Goal: Information Seeking & Learning: Learn about a topic

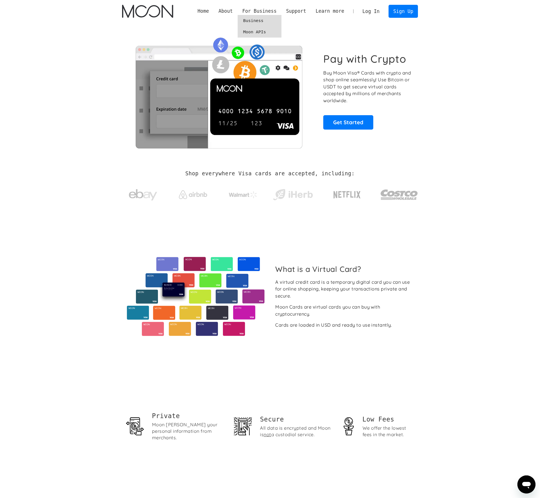
drag, startPoint x: 268, startPoint y: 21, endPoint x: 272, endPoint y: 22, distance: 4.1
click at [268, 21] on link "Business" at bounding box center [260, 20] width 44 height 11
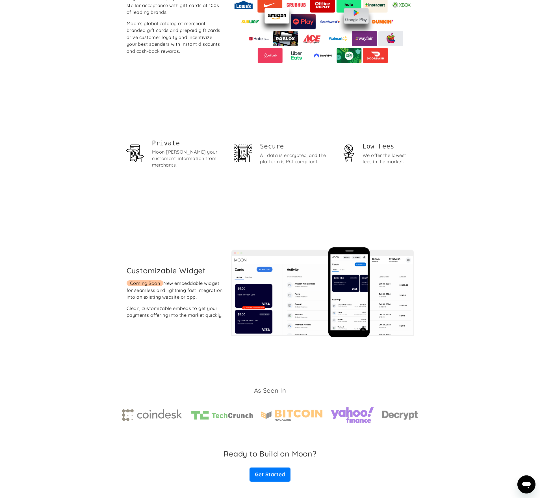
scroll to position [872, 0]
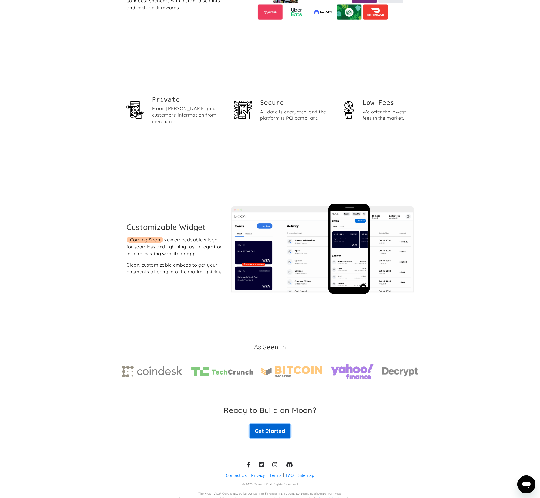
click at [279, 431] on link "Get Started" at bounding box center [269, 431] width 41 height 14
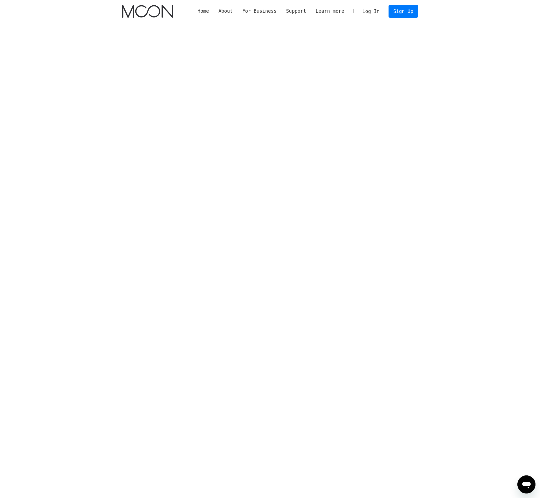
click at [106, 139] on section at bounding box center [270, 165] width 540 height 284
click at [407, 10] on link "Sign Up" at bounding box center [402, 11] width 29 height 13
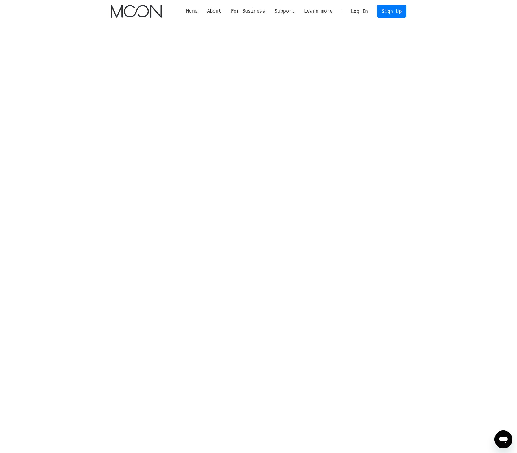
click at [202, 11] on link "Home" at bounding box center [191, 11] width 21 height 7
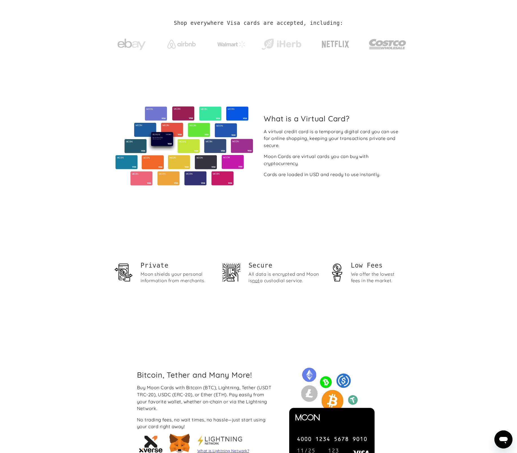
scroll to position [75, 0]
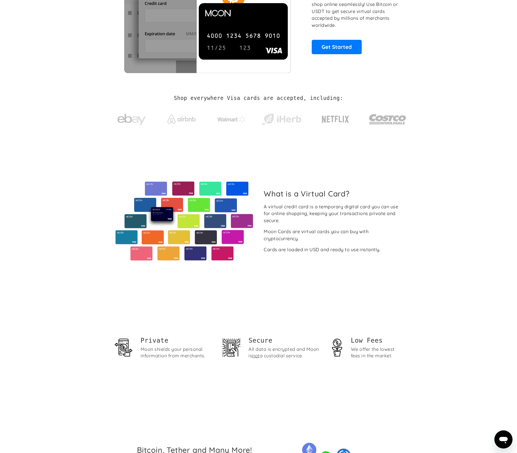
click at [222, 203] on img at bounding box center [184, 221] width 139 height 79
click at [312, 194] on h2 "What is a Virtual Card?" at bounding box center [333, 193] width 138 height 9
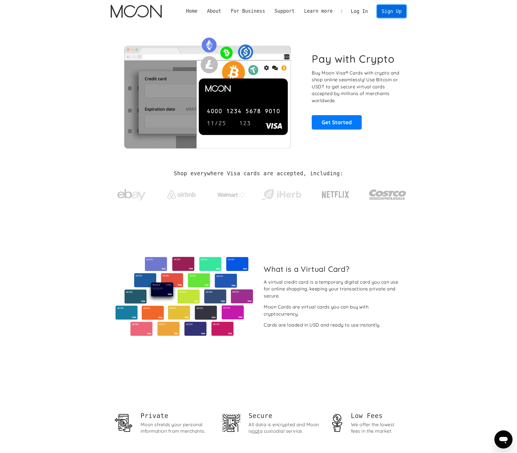
click at [394, 13] on link "Sign Up" at bounding box center [391, 11] width 29 height 13
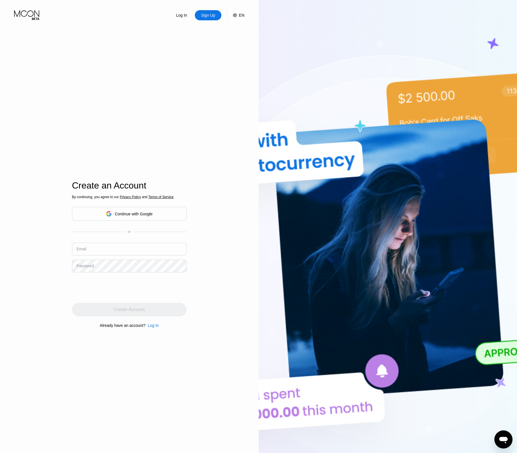
scroll to position [132, 0]
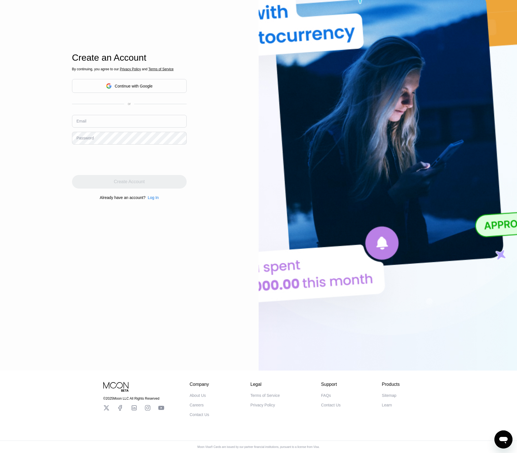
drag, startPoint x: 260, startPoint y: 392, endPoint x: 223, endPoint y: 342, distance: 62.2
click at [207, 320] on div "Log In Sign Up EN Language Select an item Save Create an Account By continuing,…" at bounding box center [129, 121] width 259 height 499
click at [266, 394] on div "Terms of Service" at bounding box center [265, 396] width 29 height 5
click at [328, 394] on div "FAQs" at bounding box center [326, 396] width 10 height 5
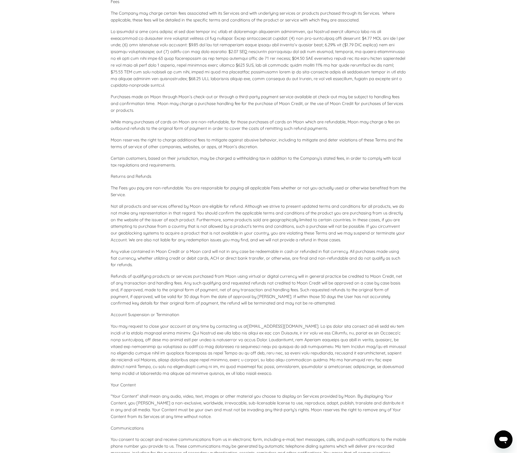
scroll to position [505, 0]
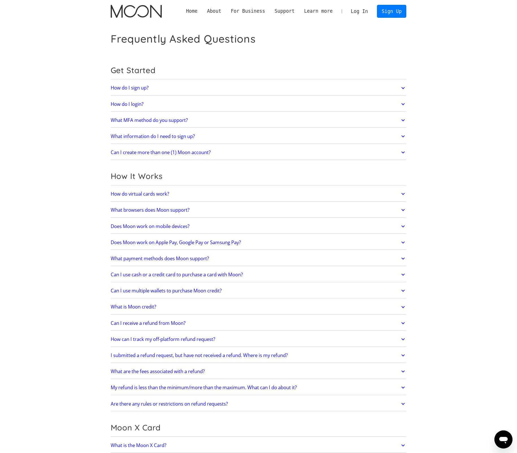
click at [209, 201] on div "How do virtual cards work? Virtual cards are just like regular cards, except th…" at bounding box center [259, 194] width 296 height 15
click at [212, 195] on link "How do virtual cards work?" at bounding box center [259, 194] width 296 height 12
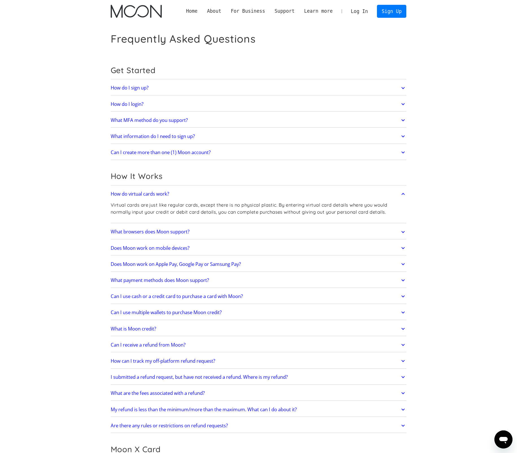
click at [226, 192] on link "How do virtual cards work?" at bounding box center [259, 194] width 296 height 12
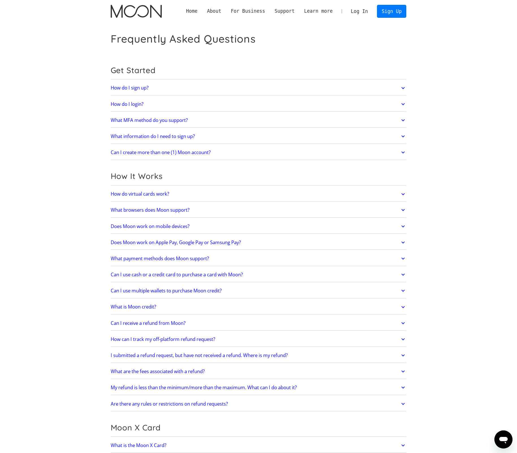
click at [228, 212] on link "What browsers does Moon support?" at bounding box center [259, 210] width 296 height 12
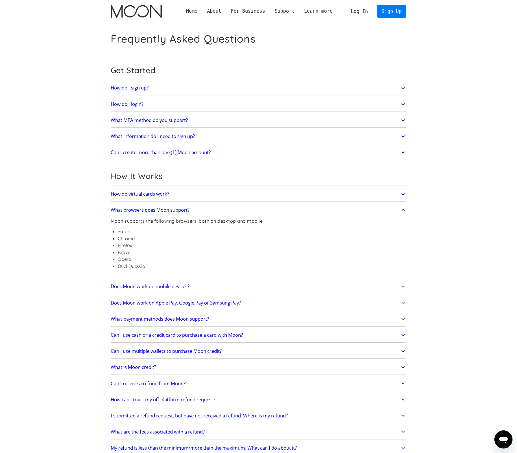
click at [228, 212] on link "What browsers does Moon support?" at bounding box center [259, 210] width 296 height 12
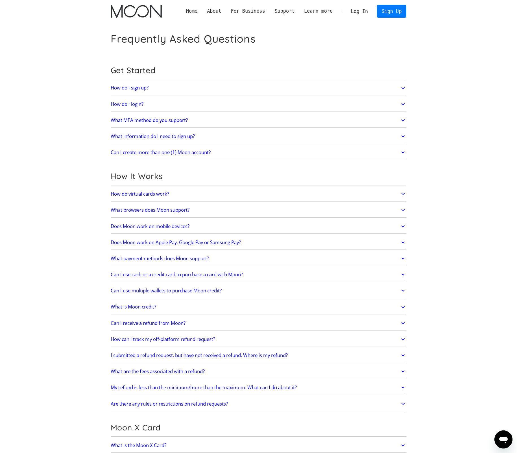
click at [224, 134] on link "What information do I need to sign up?" at bounding box center [259, 137] width 296 height 12
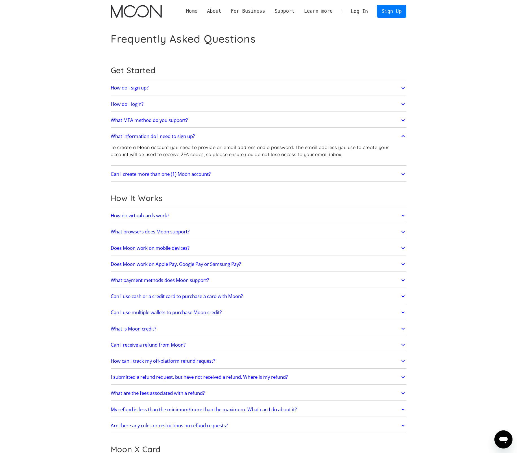
click at [224, 134] on link "What information do I need to sign up?" at bounding box center [259, 137] width 296 height 12
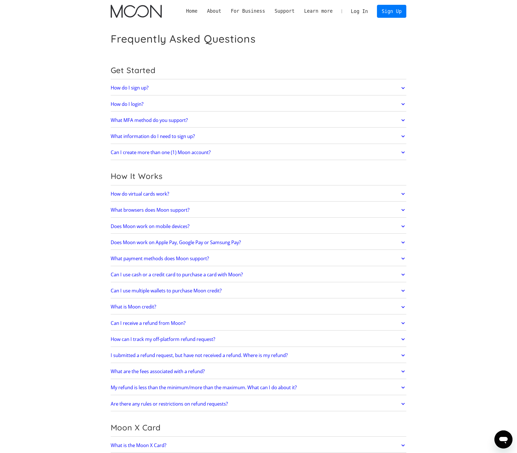
click at [235, 150] on link "Can I create more than one (1) Moon account?" at bounding box center [259, 153] width 296 height 12
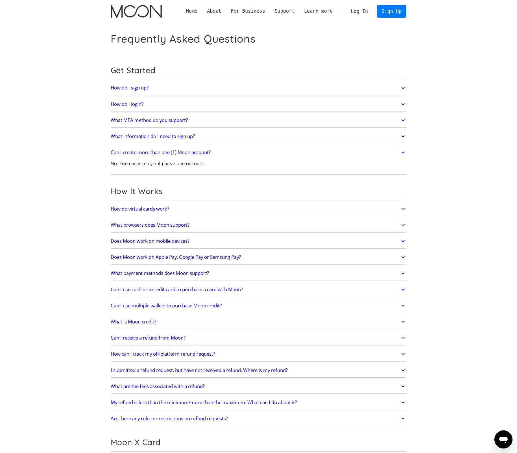
click at [236, 153] on link "Can I create more than one (1) Moon account?" at bounding box center [259, 153] width 296 height 12
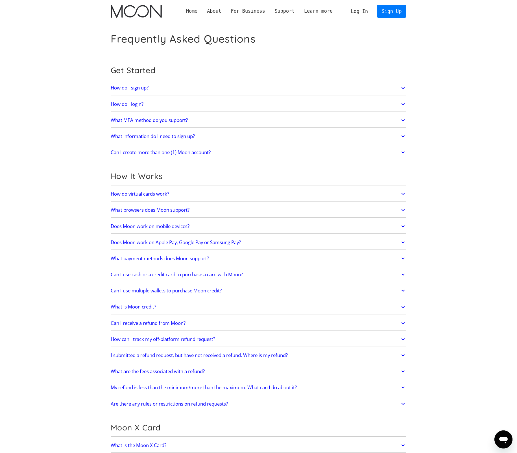
click at [234, 121] on link "What MFA method do you support?" at bounding box center [259, 120] width 296 height 12
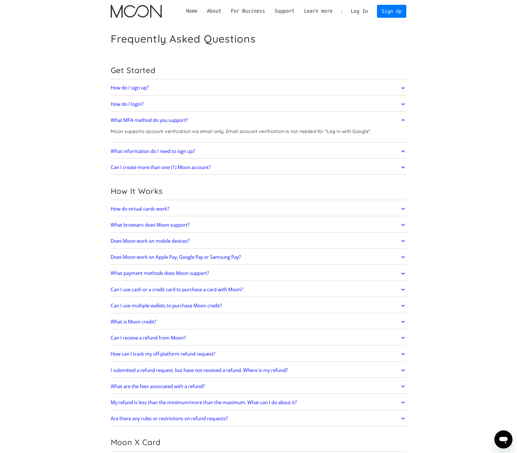
click at [233, 118] on link "What MFA method do you support?" at bounding box center [259, 120] width 296 height 12
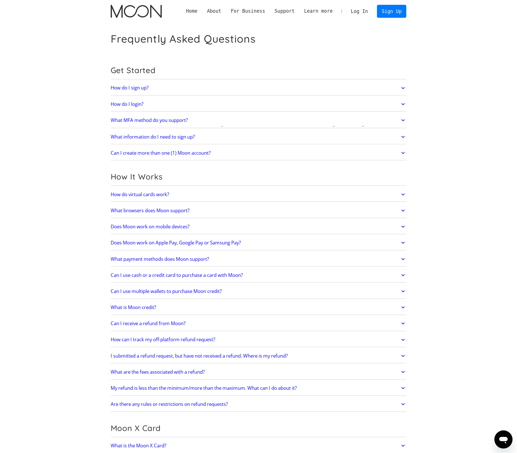
click at [234, 105] on link "How do I login?" at bounding box center [259, 104] width 296 height 12
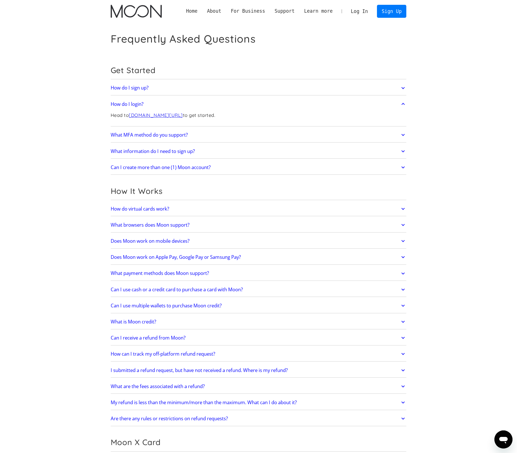
click at [234, 105] on link "How do I login?" at bounding box center [259, 104] width 296 height 12
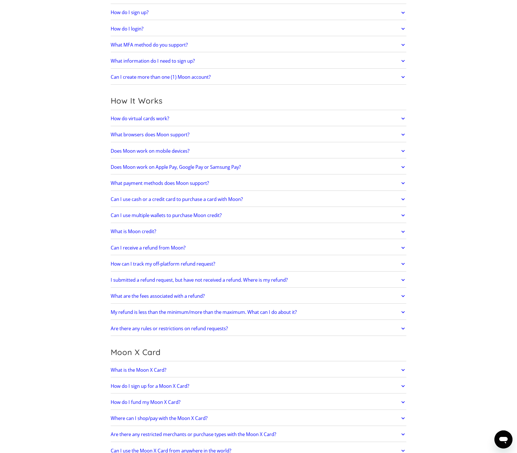
scroll to position [151, 0]
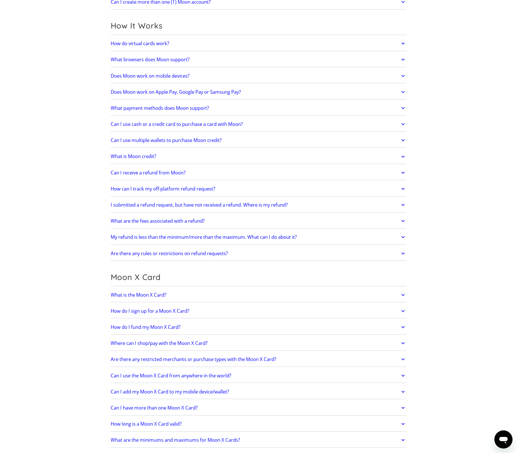
click at [219, 297] on link "What is the Moon X Card?" at bounding box center [259, 295] width 296 height 12
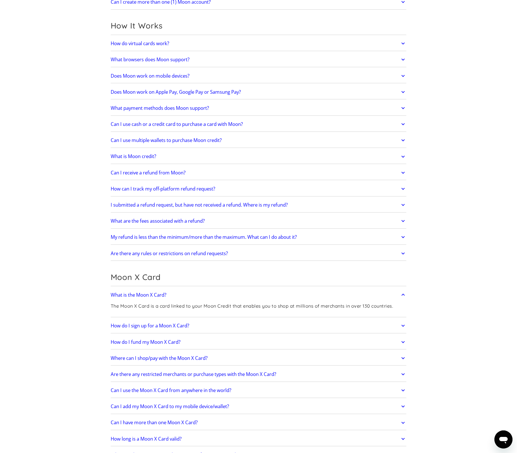
click at [257, 297] on link "What is the Moon X Card?" at bounding box center [259, 295] width 296 height 12
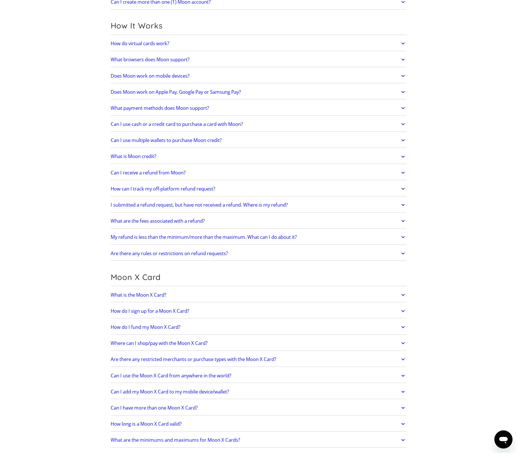
scroll to position [226, 0]
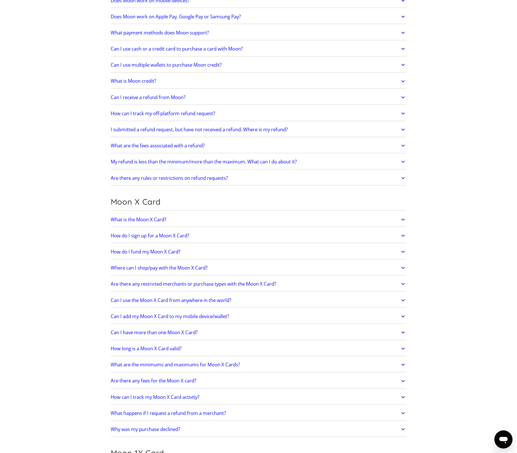
click at [236, 237] on link "How do I sign up for a Moon X Card?" at bounding box center [259, 236] width 296 height 12
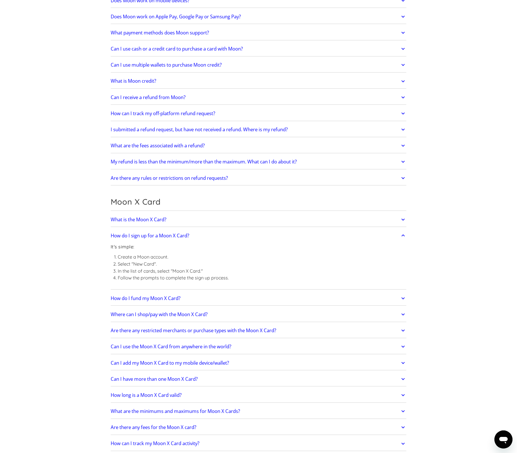
click at [236, 237] on link "How do I sign up for a Moon X Card?" at bounding box center [259, 236] width 296 height 12
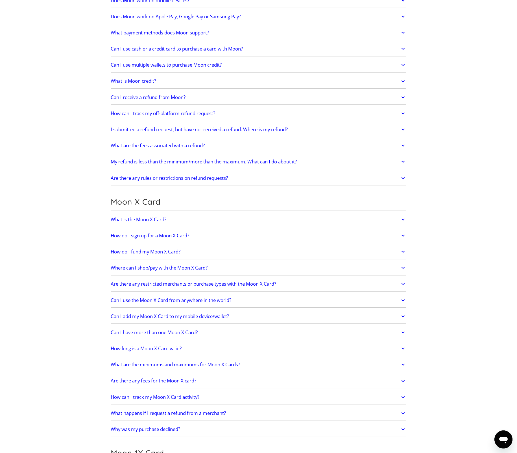
click at [238, 251] on link "How do I fund my Moon X Card?" at bounding box center [259, 252] width 296 height 12
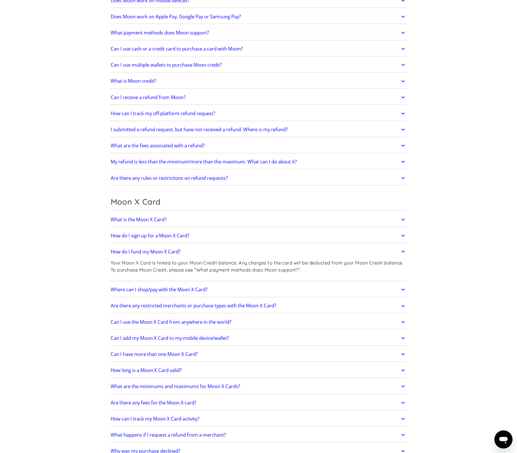
click at [238, 251] on link "How do I fund my Moon X Card?" at bounding box center [259, 252] width 296 height 12
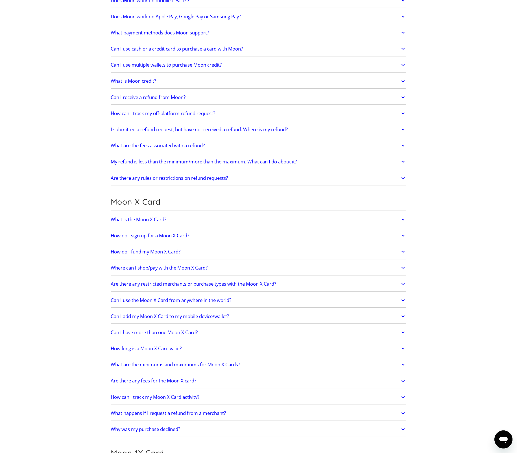
click at [251, 264] on link "Where can I shop/pay with the Moon X Card?" at bounding box center [259, 268] width 296 height 12
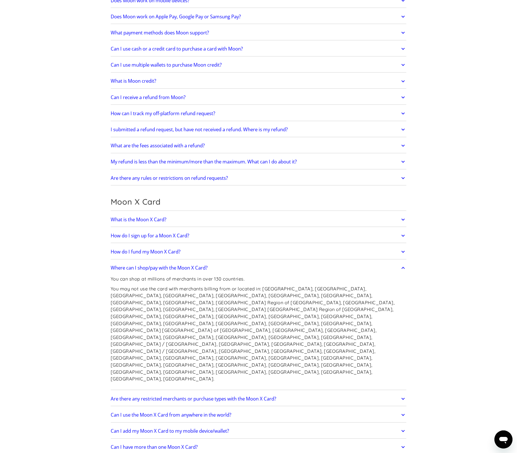
click at [251, 264] on link "Where can I shop/pay with the Moon X Card?" at bounding box center [259, 268] width 296 height 12
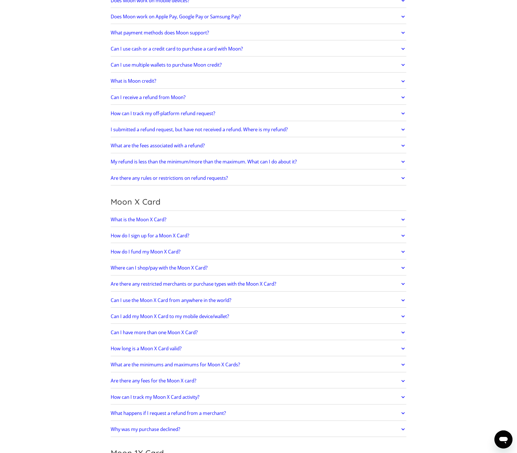
click at [251, 264] on link "Where can I shop/pay with the Moon X Card?" at bounding box center [259, 268] width 296 height 12
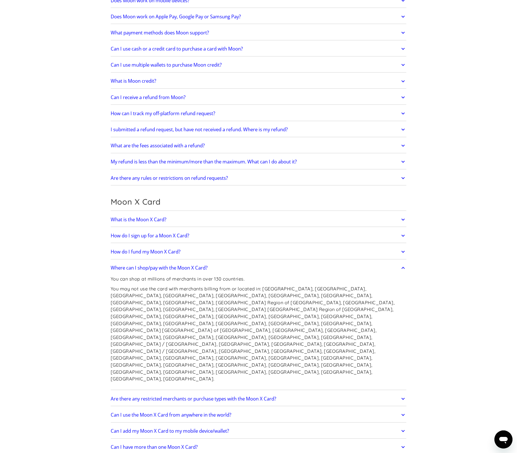
click at [251, 264] on link "Where can I shop/pay with the Moon X Card?" at bounding box center [259, 268] width 296 height 12
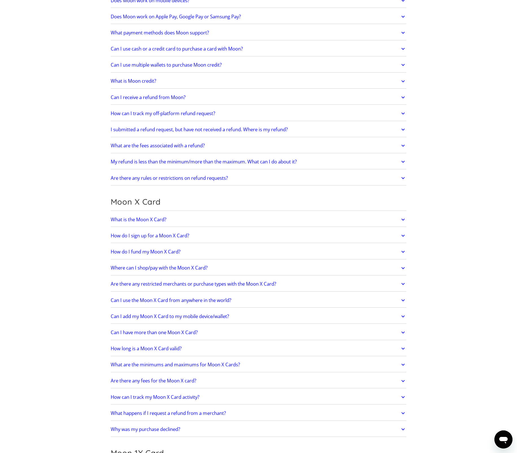
scroll to position [301, 0]
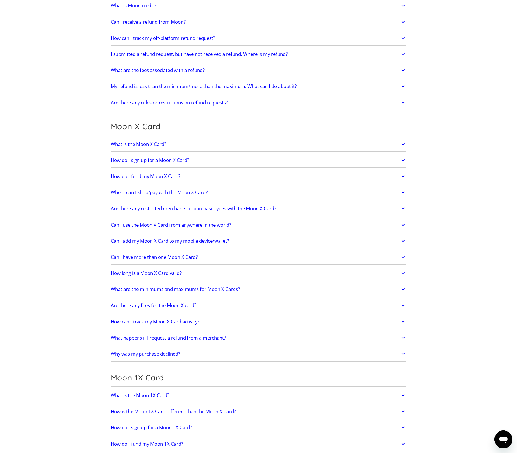
click at [290, 211] on link "Are there any restricted merchants or purchase types with the Moon X Card?" at bounding box center [259, 209] width 296 height 12
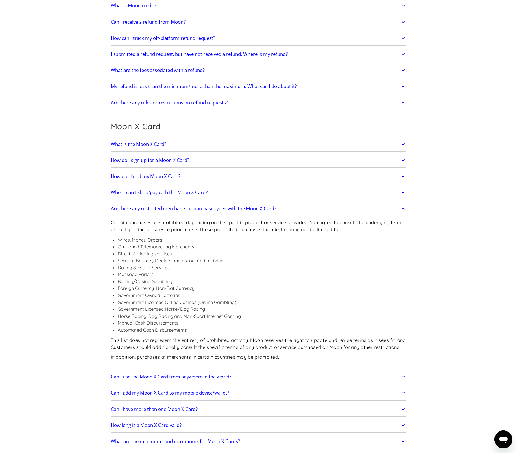
click at [290, 211] on link "Are there any restricted merchants or purchase types with the Moon X Card?" at bounding box center [259, 209] width 296 height 12
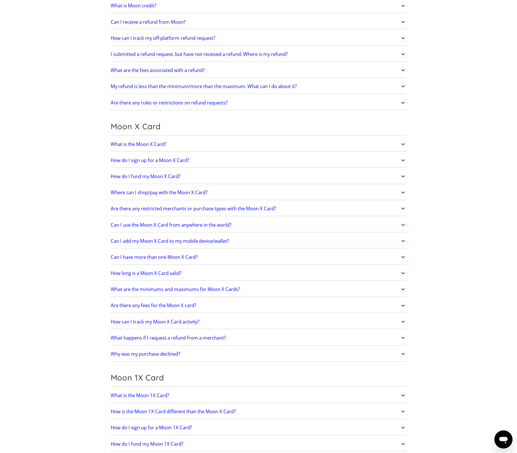
click at [289, 222] on link "Can I use the Moon X Card from anywhere in the world?" at bounding box center [259, 225] width 296 height 12
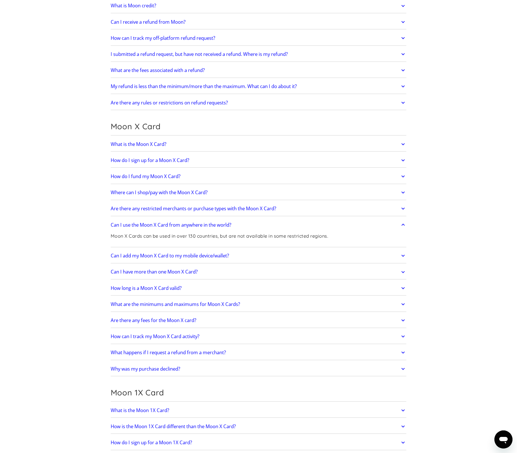
click at [288, 224] on link "Can I use the Moon X Card from anywhere in the world?" at bounding box center [259, 225] width 296 height 12
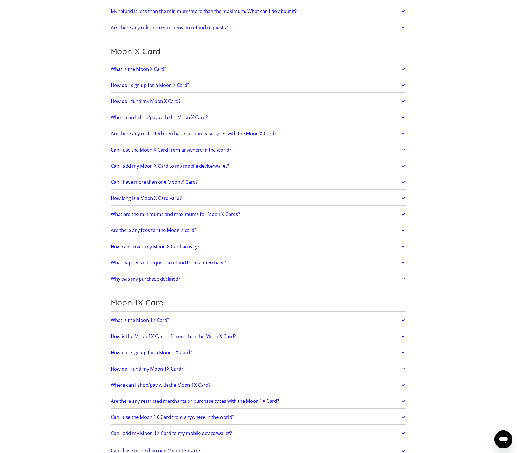
scroll to position [452, 0]
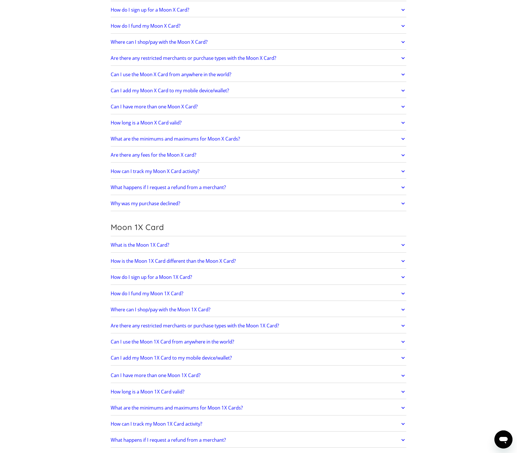
click at [270, 199] on link "Why was my purchase declined?" at bounding box center [259, 204] width 296 height 12
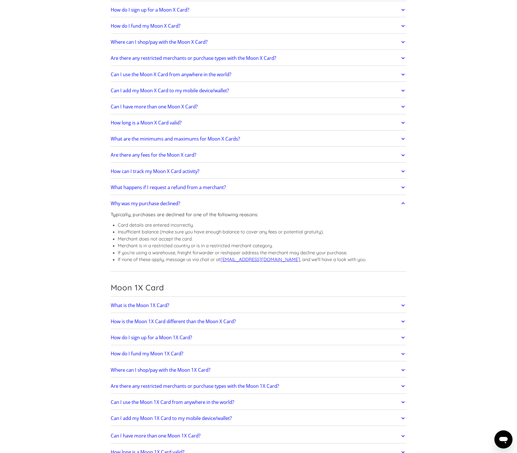
click at [269, 202] on link "Why was my purchase declined?" at bounding box center [259, 204] width 296 height 12
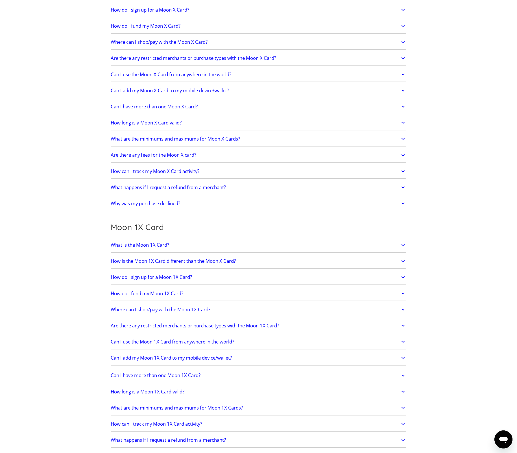
scroll to position [527, 0]
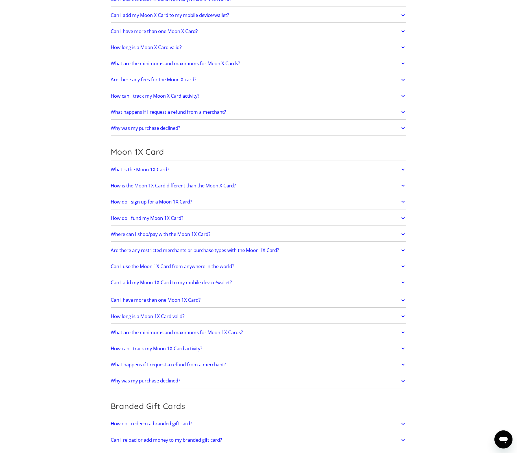
click at [210, 217] on link "How do I fund my Moon 1X Card?" at bounding box center [259, 218] width 296 height 12
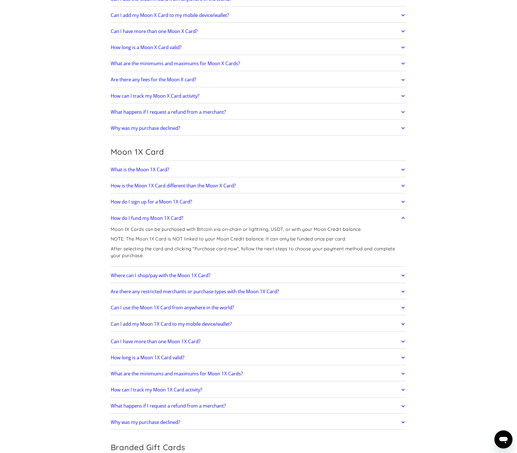
click at [207, 167] on link "What is the Moon 1X Card?" at bounding box center [259, 170] width 296 height 12
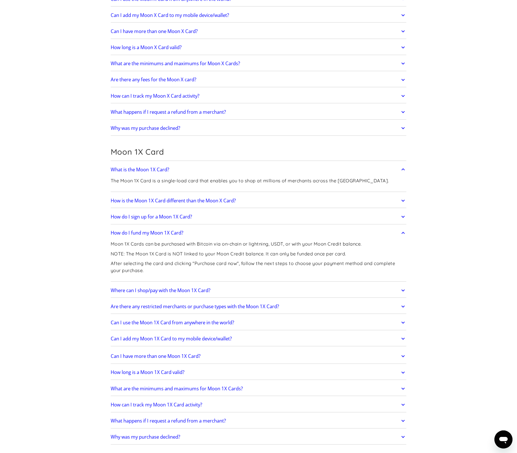
click at [207, 167] on link "What is the Moon 1X Card?" at bounding box center [259, 170] width 296 height 12
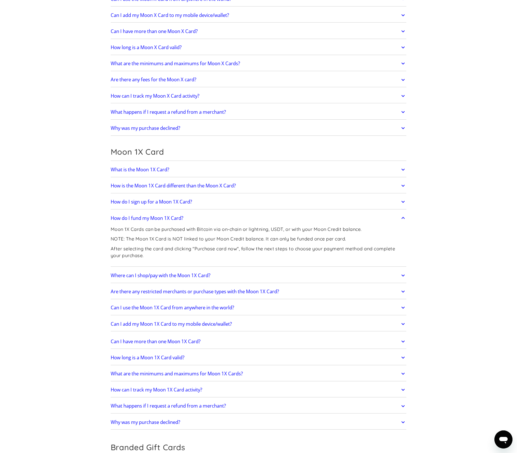
click at [214, 217] on link "How do I fund my Moon 1X Card?" at bounding box center [259, 218] width 296 height 12
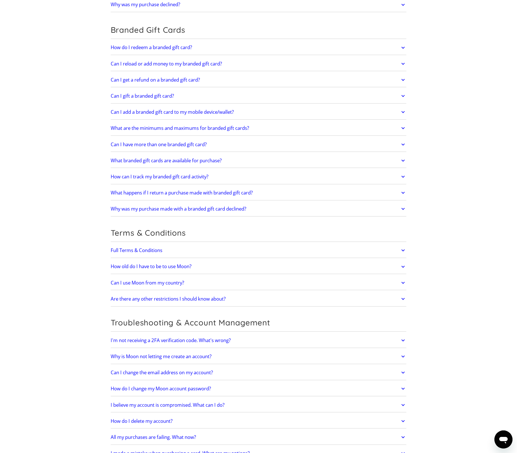
scroll to position [979, 0]
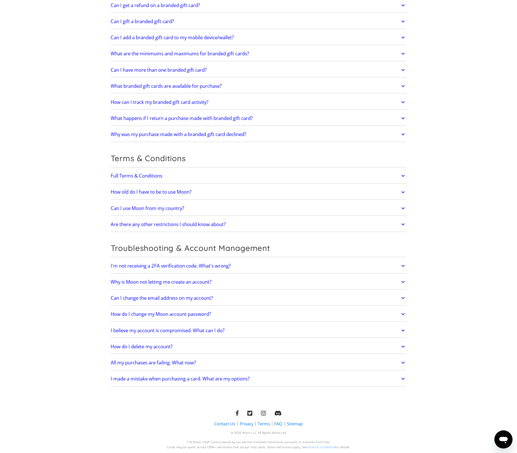
click at [208, 208] on link "Can I use Moon from my country?" at bounding box center [259, 209] width 296 height 12
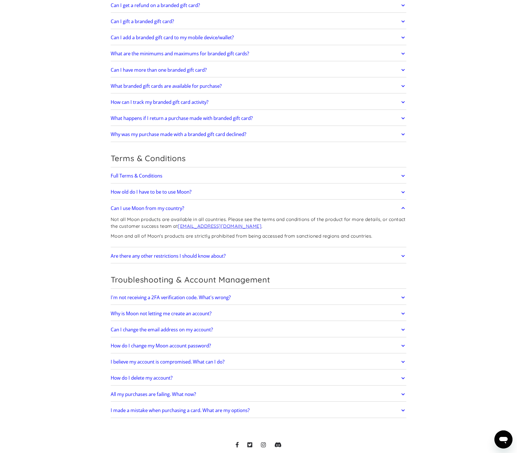
click at [226, 208] on link "Can I use Moon from my country?" at bounding box center [259, 209] width 296 height 12
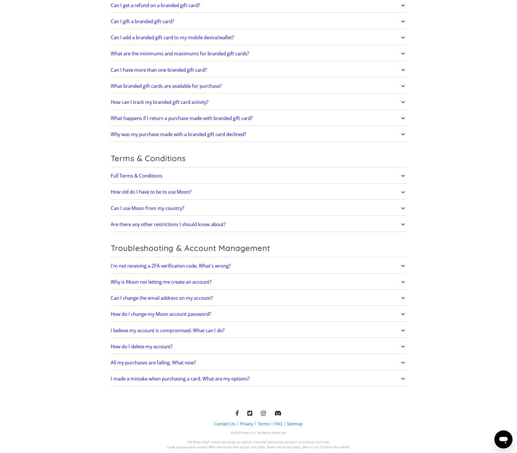
click at [216, 178] on link "Full Terms & Conditions" at bounding box center [259, 176] width 296 height 12
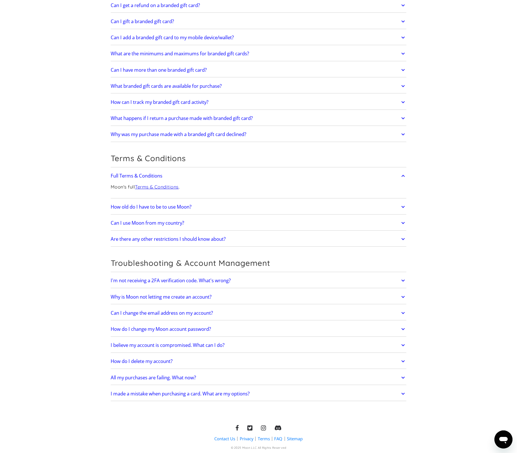
click at [164, 225] on h2 "Can I use Moon from my country?" at bounding box center [147, 223] width 73 height 6
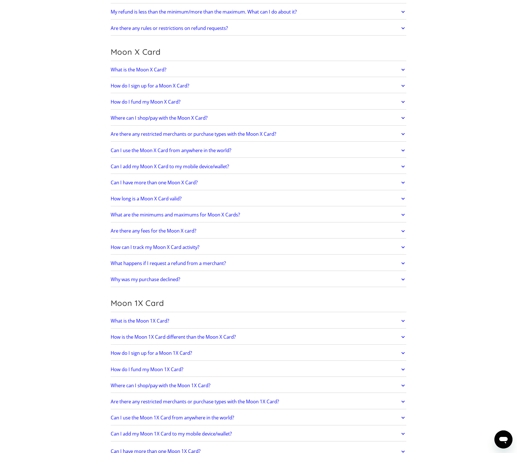
scroll to position [0, 0]
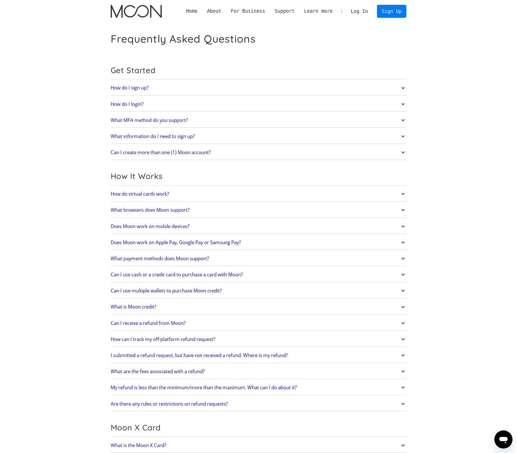
drag, startPoint x: 88, startPoint y: 246, endPoint x: 76, endPoint y: 231, distance: 19.9
